Goal: Book appointment/travel/reservation

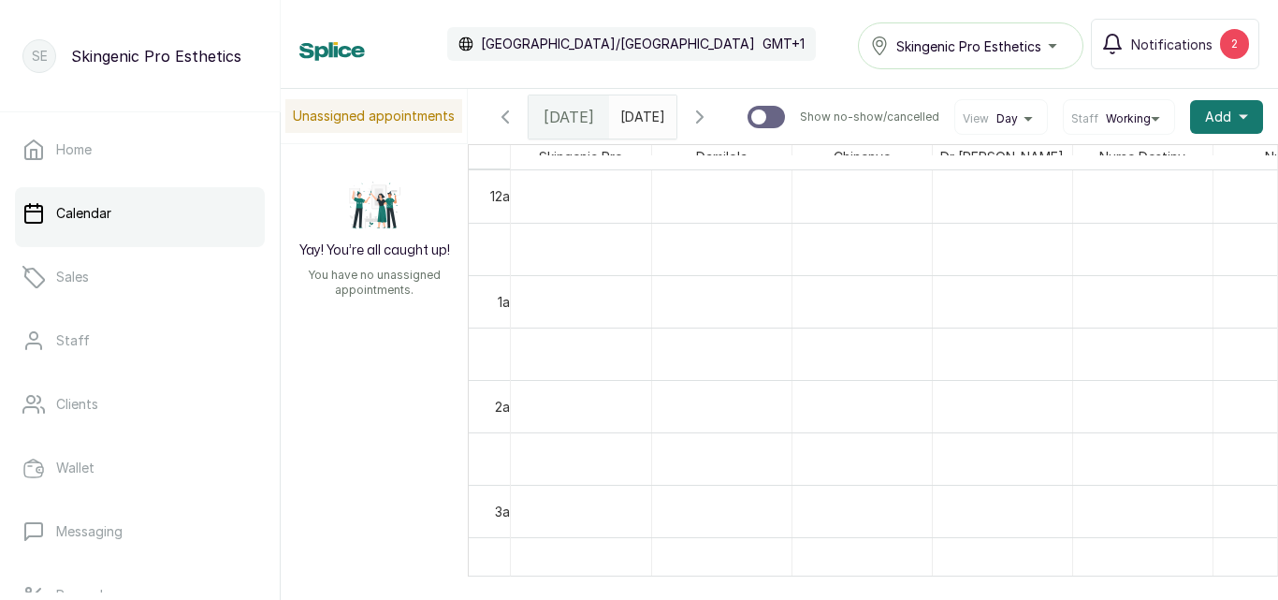
scroll to position [1084, 0]
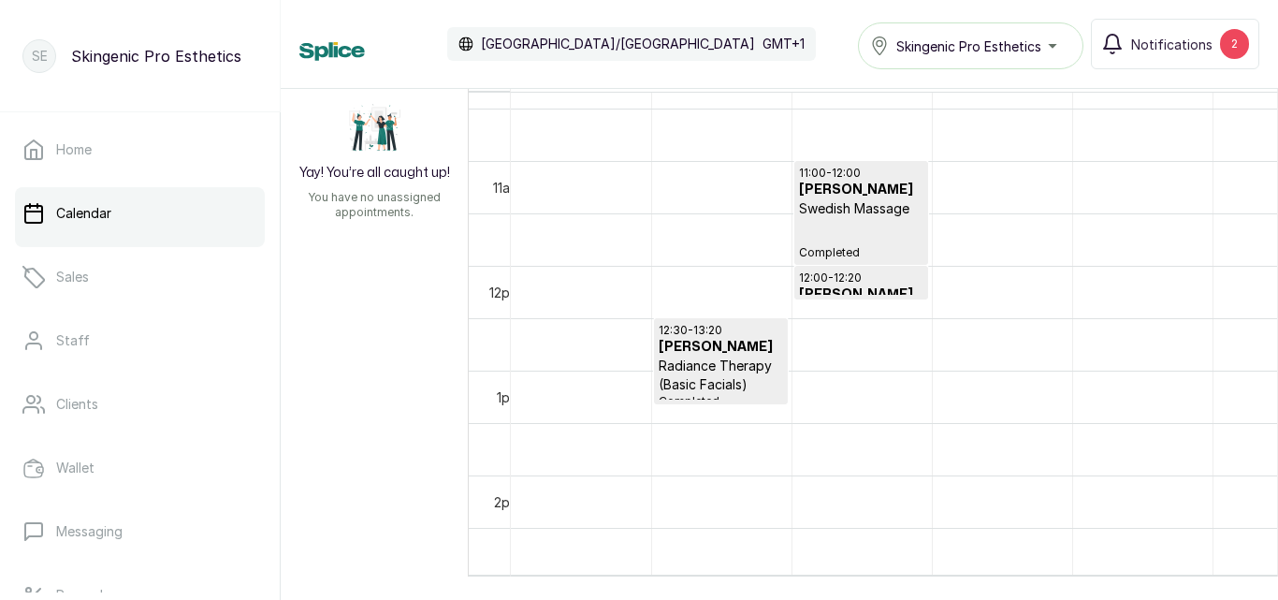
click at [766, 54] on div "Calendar [GEOGRAPHIC_DATA]/[GEOGRAPHIC_DATA] GMT+1 Skingenic Pro Esthetics Noti…" at bounding box center [779, 44] width 960 height 51
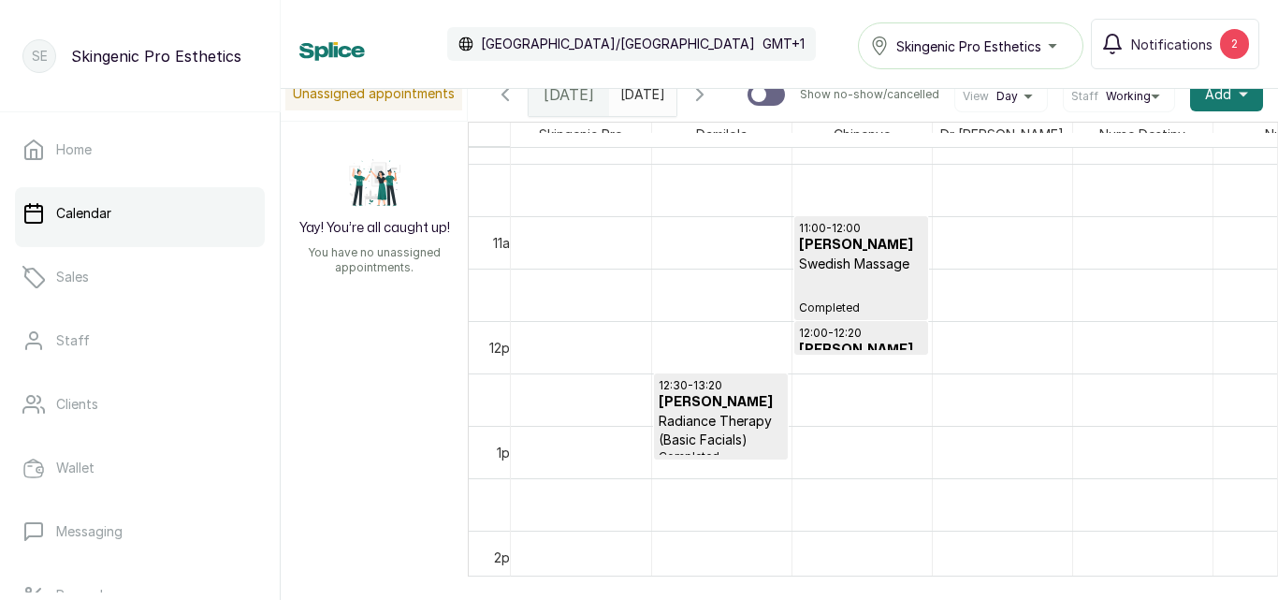
scroll to position [0, 0]
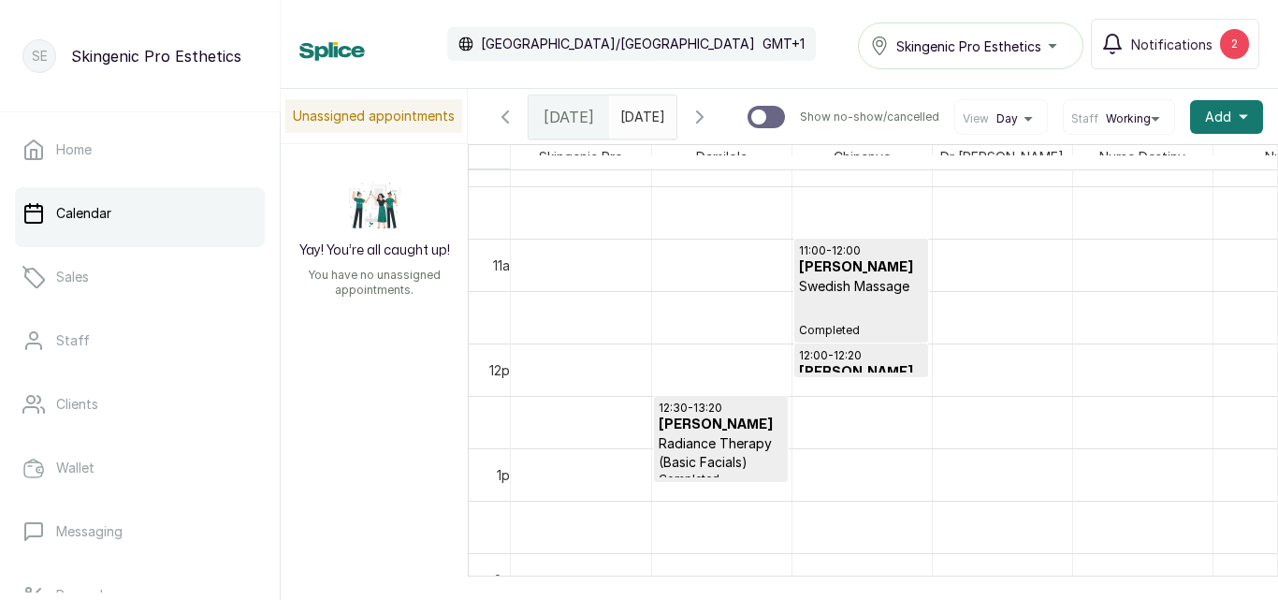
click at [640, 125] on input "text" at bounding box center [625, 112] width 30 height 32
type input "dd/MM/yyyy"
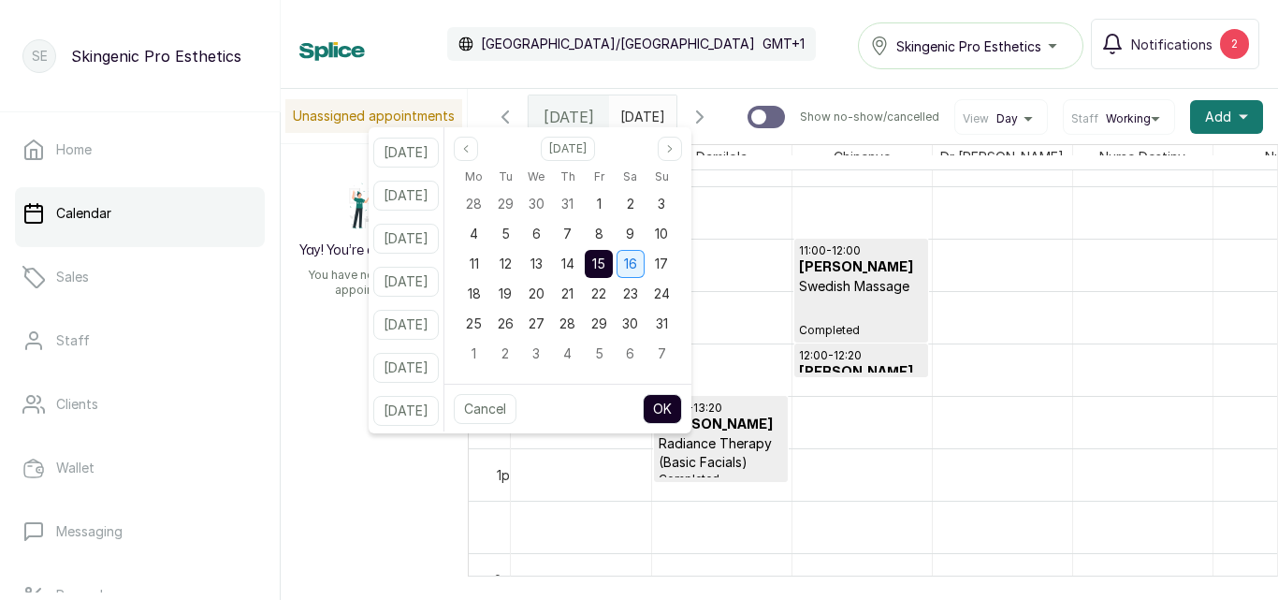
click at [637, 261] on span "16" at bounding box center [630, 263] width 13 height 16
click at [682, 407] on button "OK" at bounding box center [662, 409] width 39 height 30
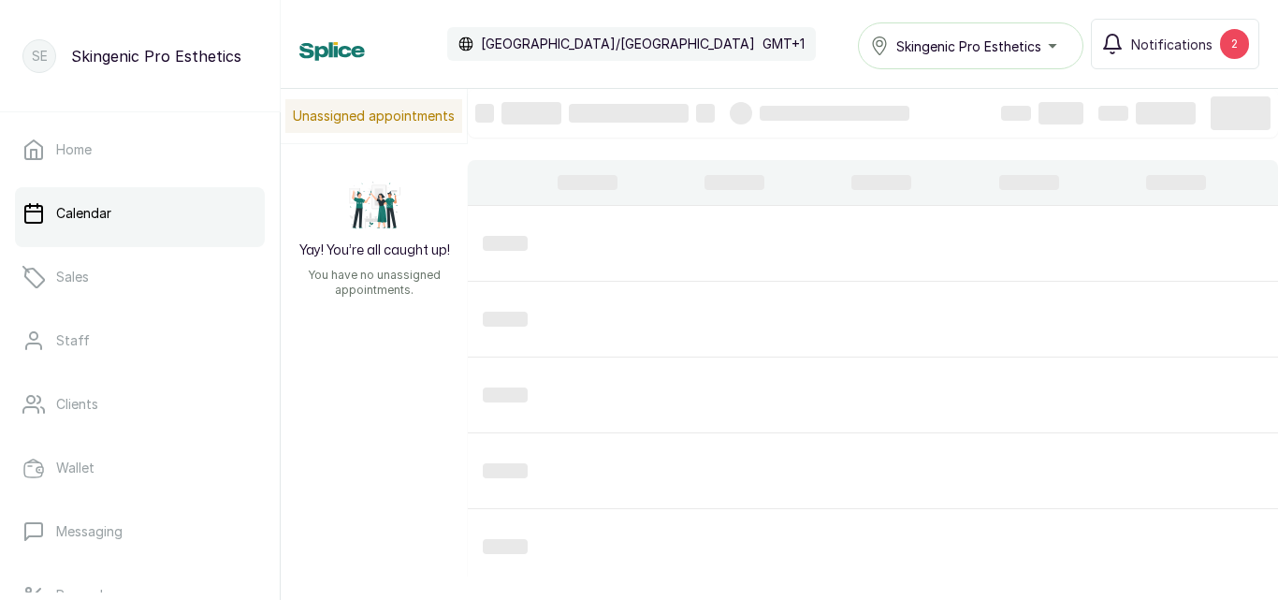
type input "[DATE]"
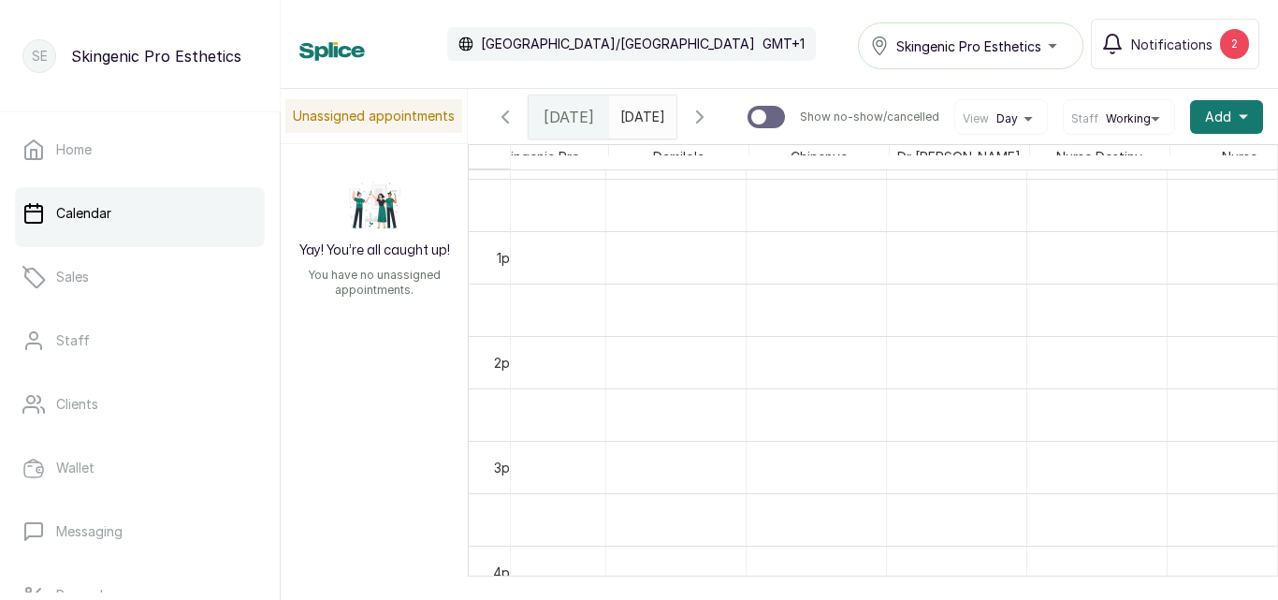
scroll to position [0, 56]
drag, startPoint x: 1237, startPoint y: 469, endPoint x: 1252, endPoint y: 454, distance: 21.2
click at [1252, 454] on div at bounding box center [894, 418] width 766 height 496
click at [452, 253] on div "Yay! You’re all caught up! You have no unassigned appointments." at bounding box center [374, 237] width 187 height 187
